Goal: Information Seeking & Learning: Learn about a topic

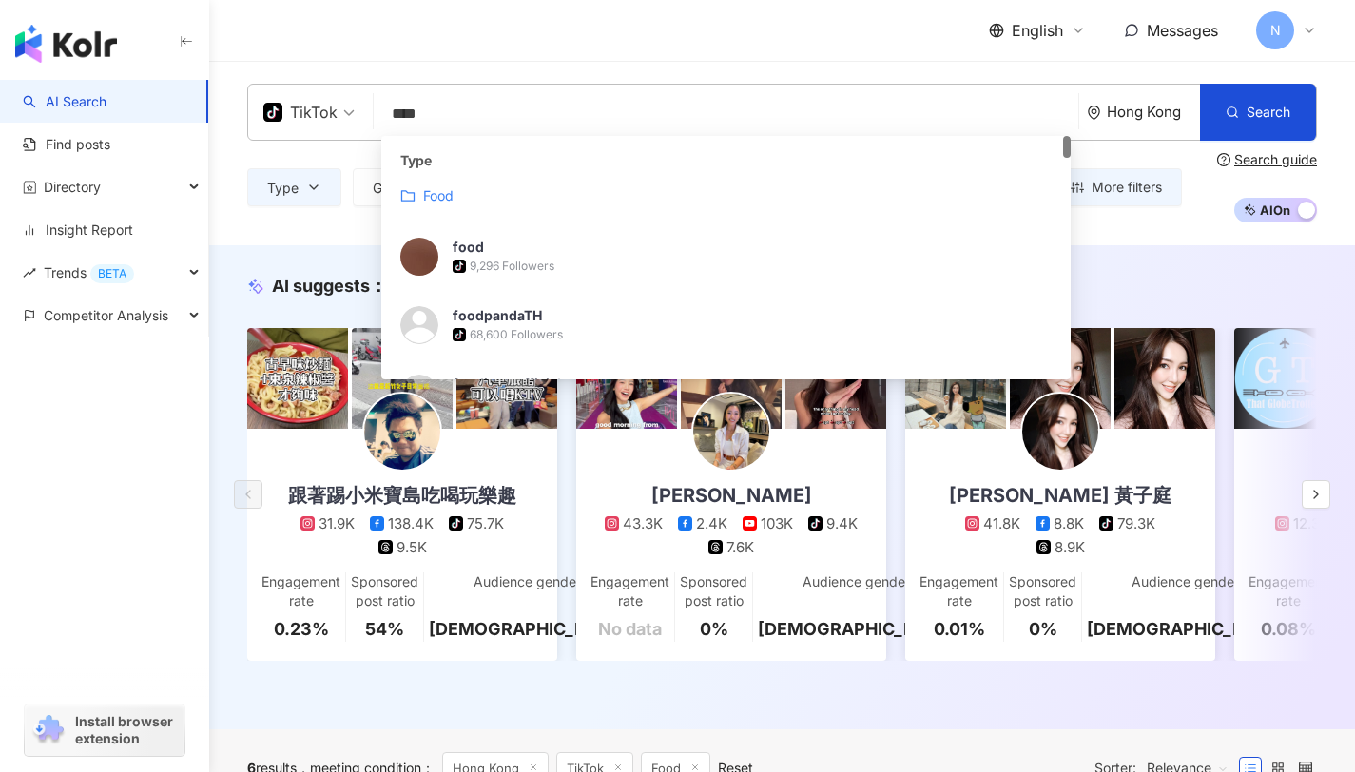
click at [717, 193] on div "Food" at bounding box center [725, 195] width 651 height 21
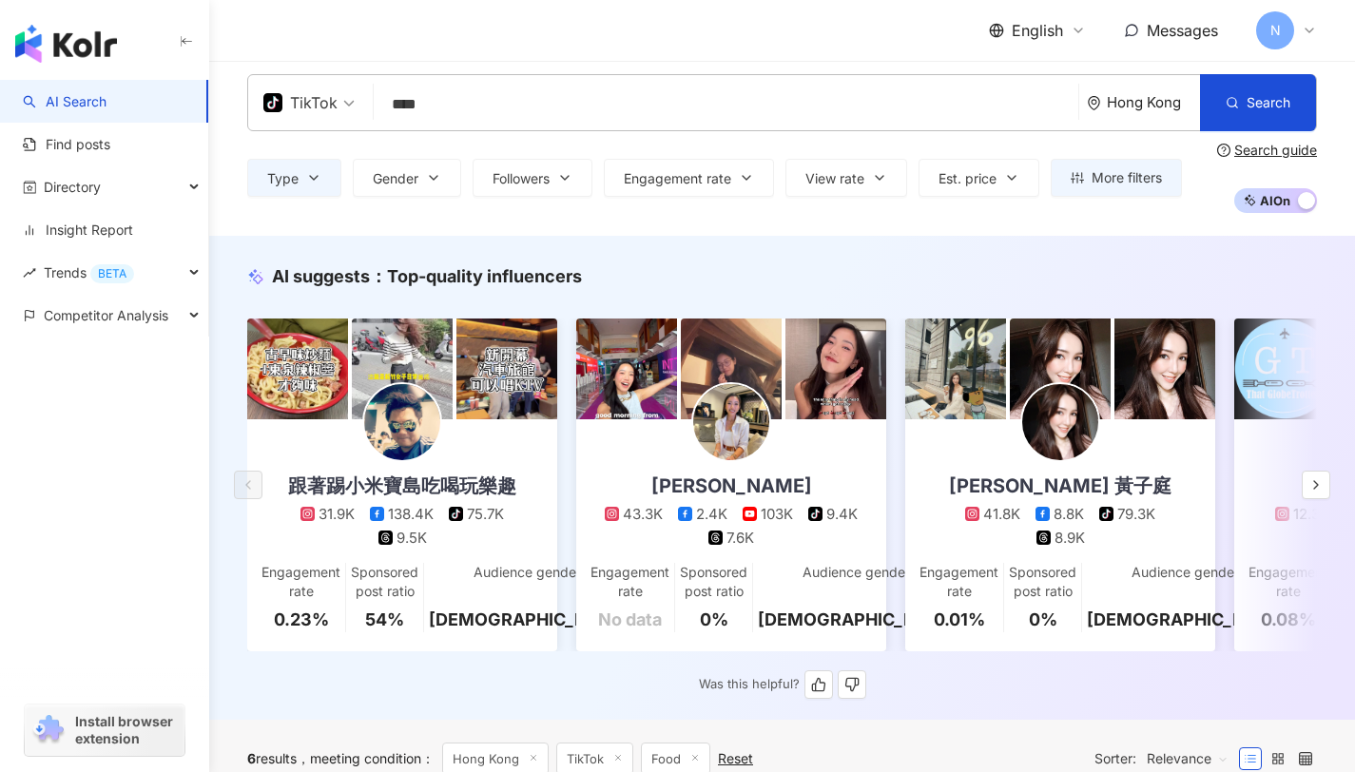
scroll to position [25, 0]
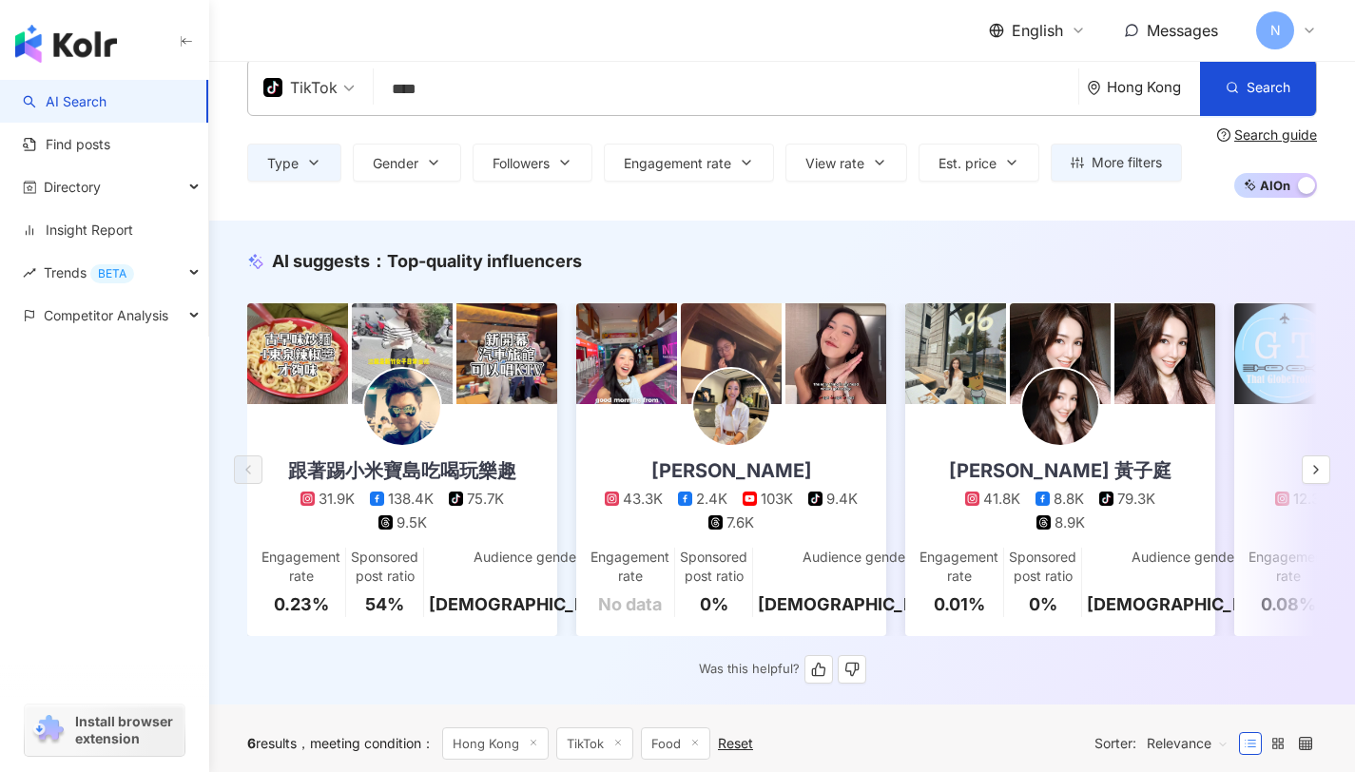
click at [1323, 484] on button "button" at bounding box center [1315, 469] width 29 height 29
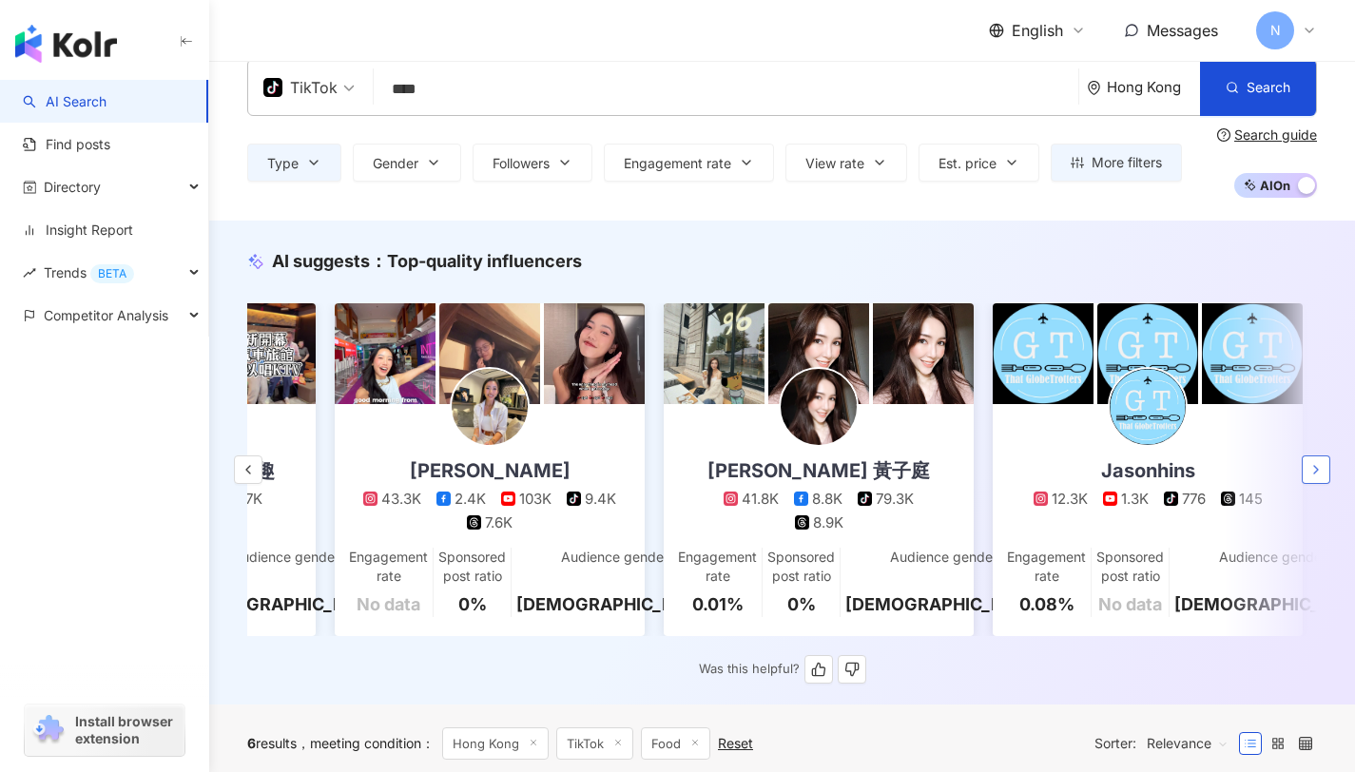
scroll to position [0, 942]
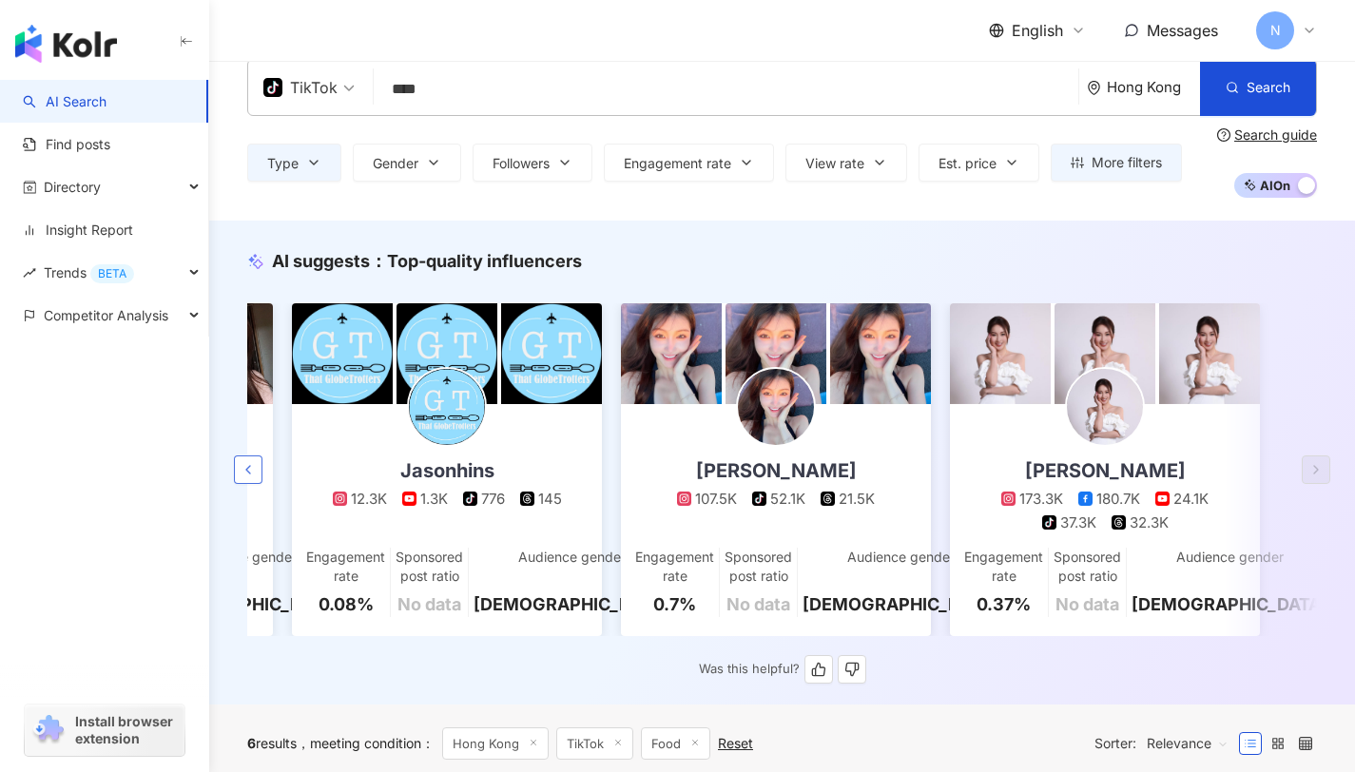
click at [256, 469] on button "button" at bounding box center [248, 469] width 29 height 29
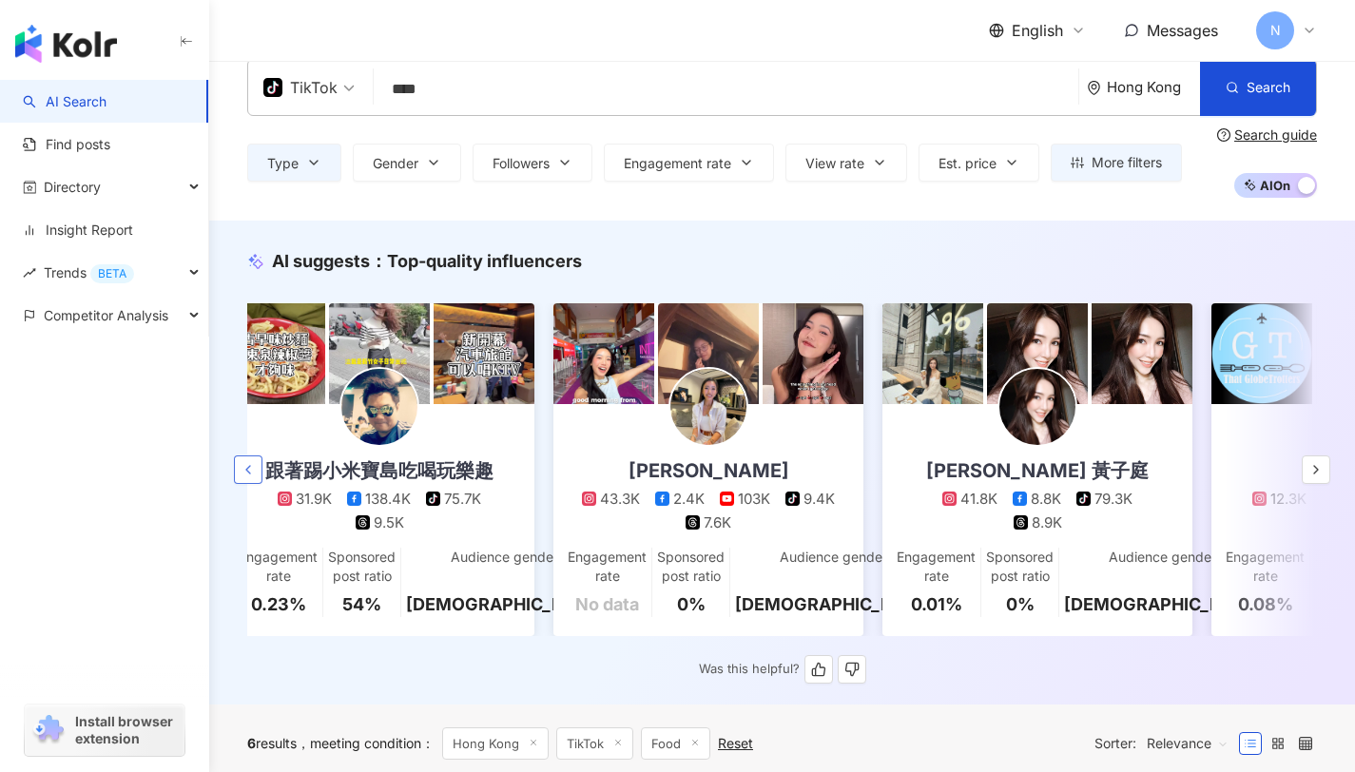
scroll to position [0, 0]
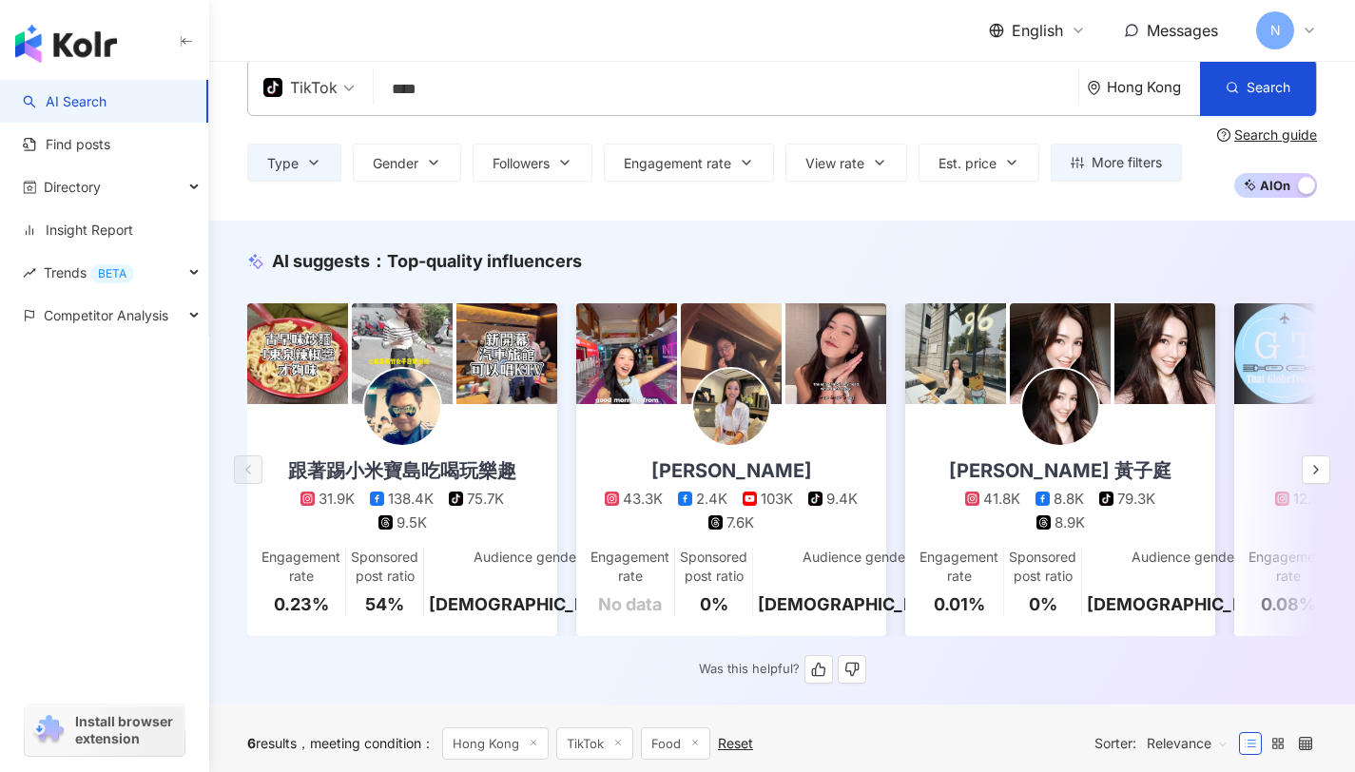
click at [392, 401] on img at bounding box center [402, 407] width 76 height 76
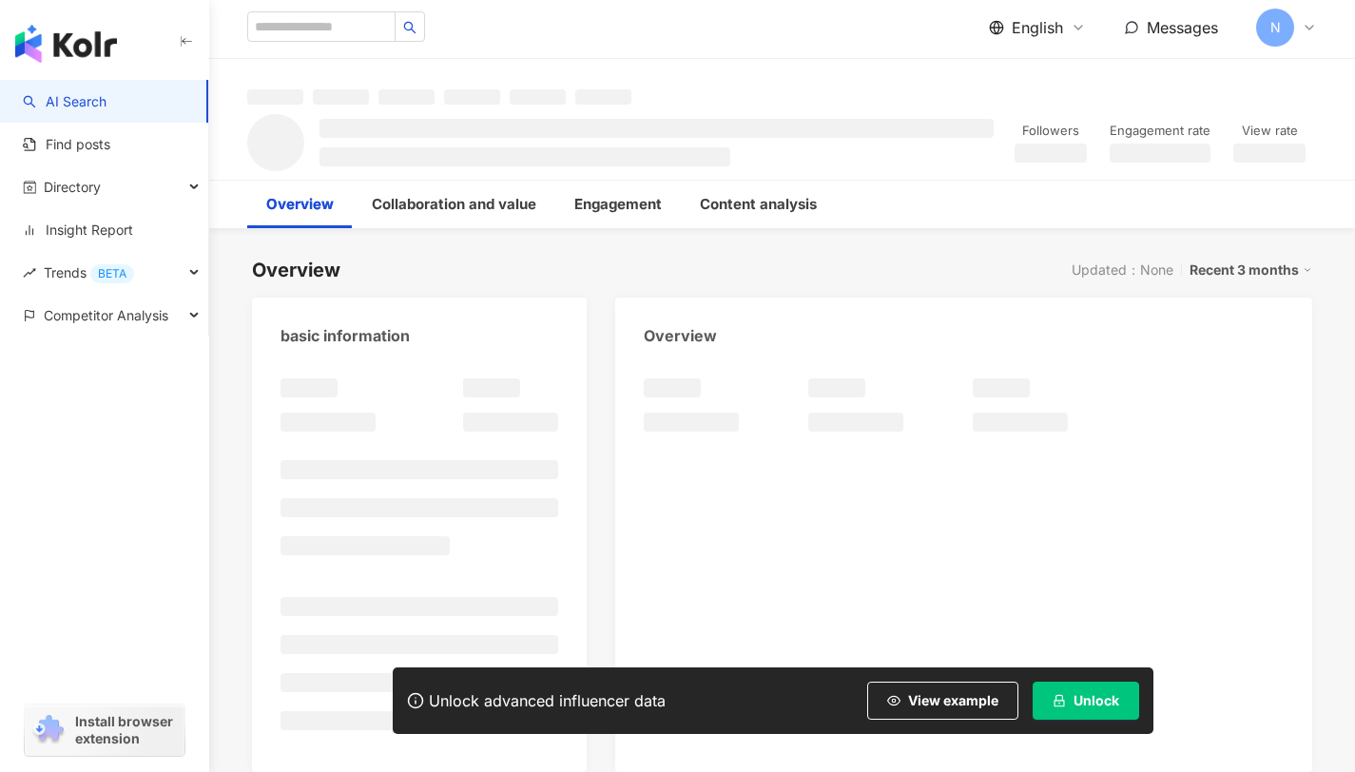
scroll to position [164, 0]
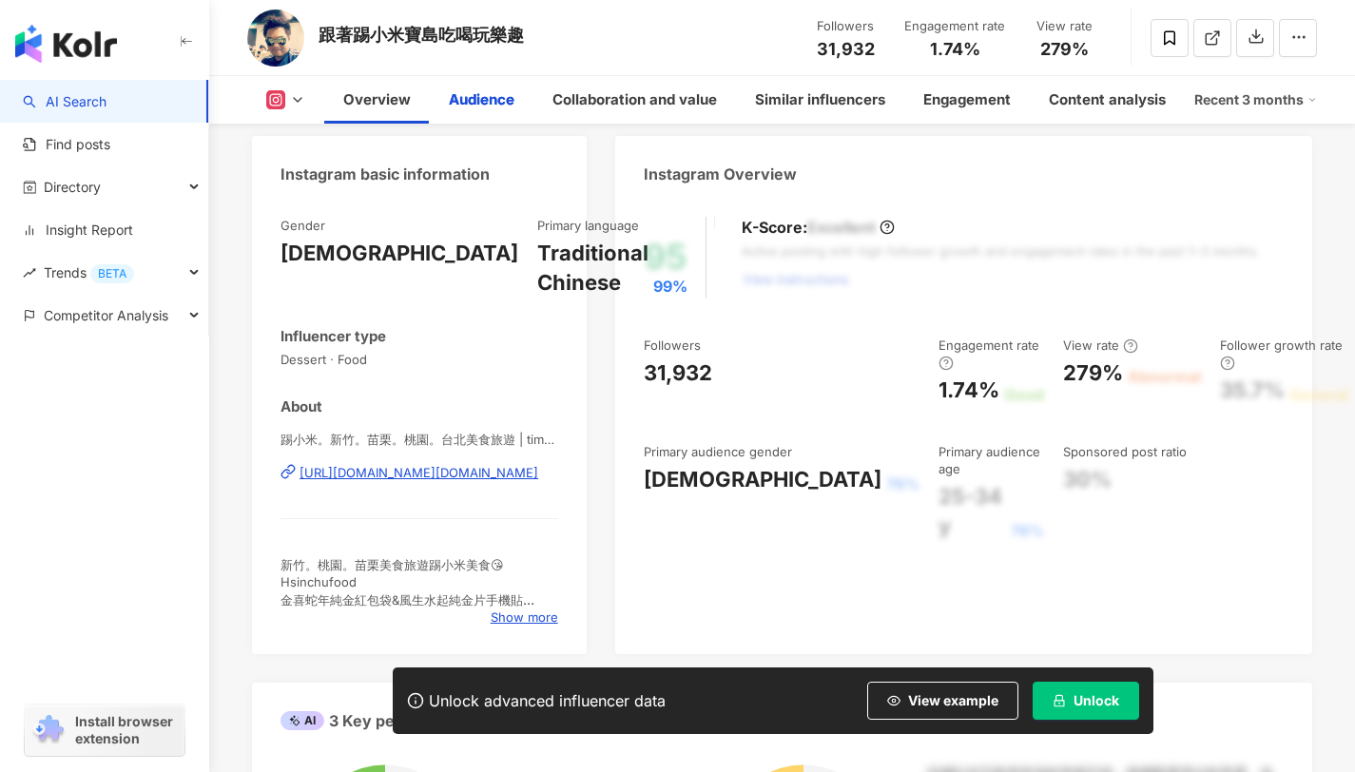
scroll to position [873, 0]
